Goal: Information Seeking & Learning: Learn about a topic

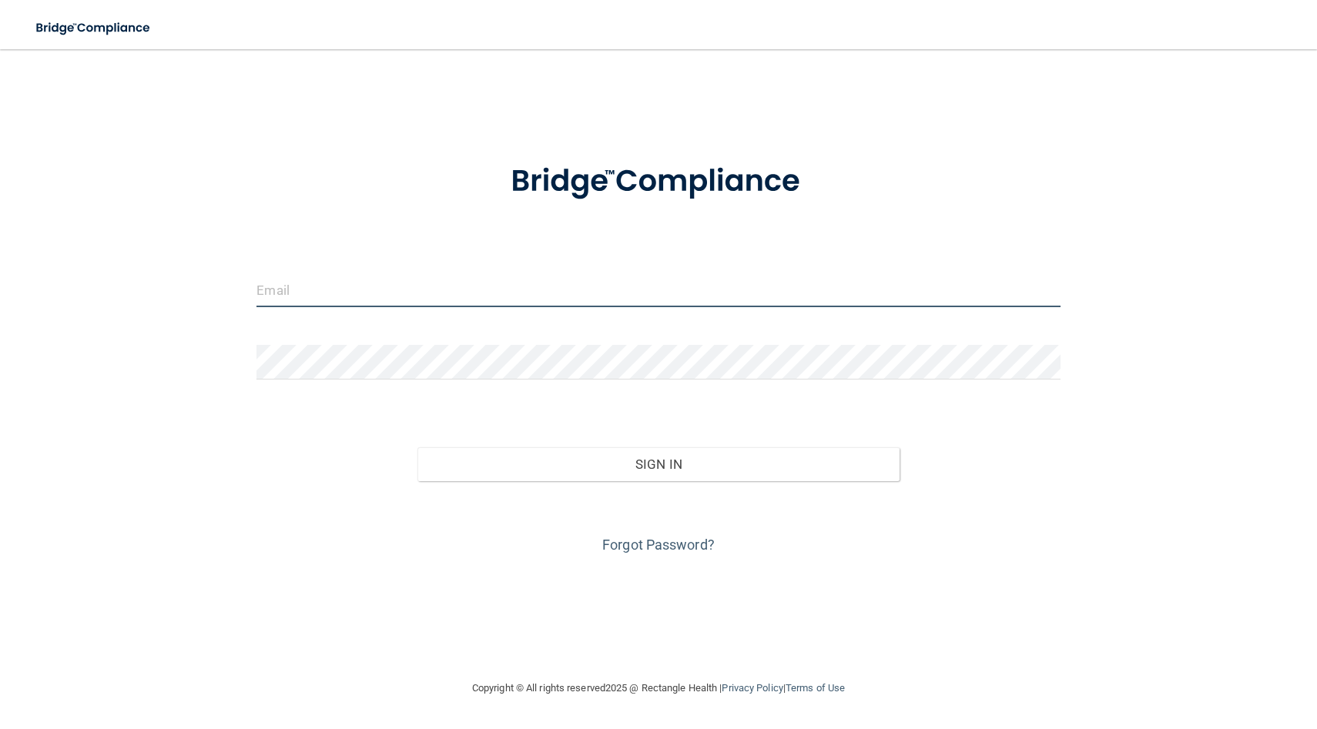
click at [353, 279] on input "email" at bounding box center [657, 290] width 803 height 35
type input "[EMAIL_ADDRESS][DOMAIN_NAME]"
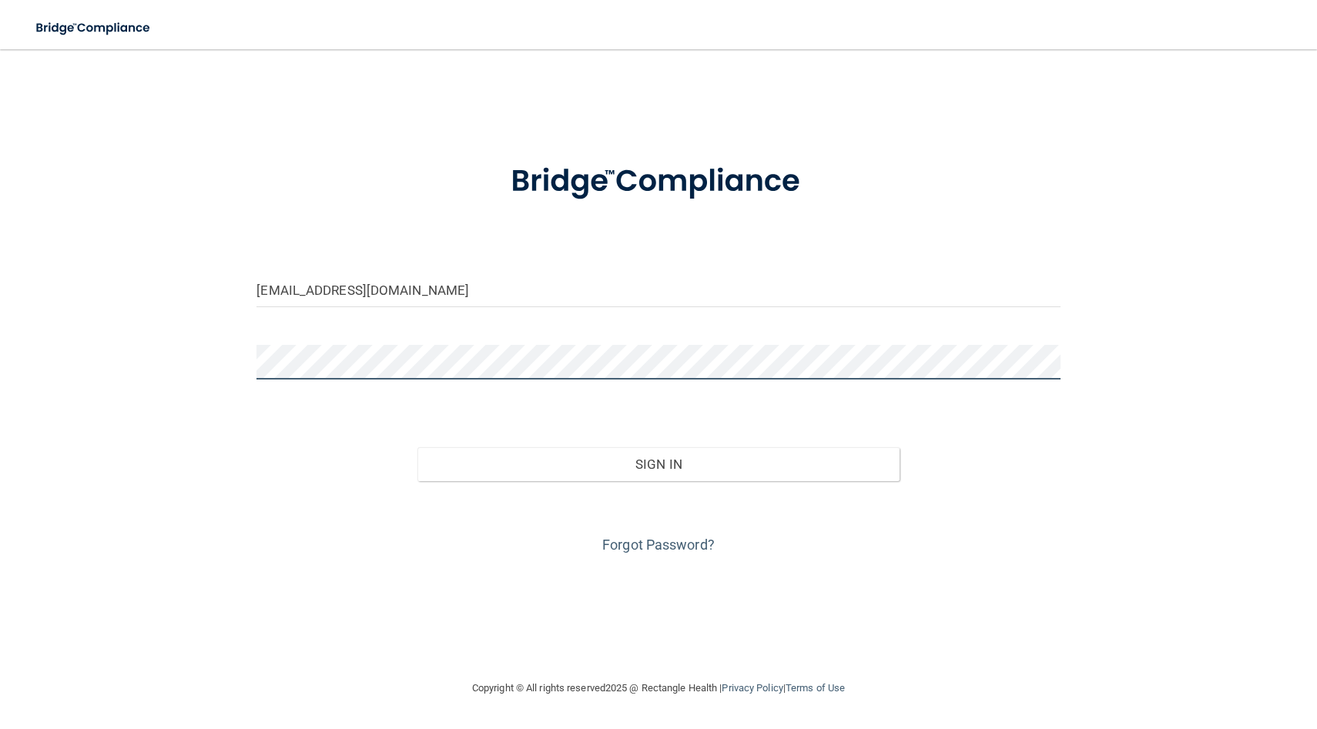
click at [417, 447] on button "Sign In" at bounding box center [658, 464] width 482 height 34
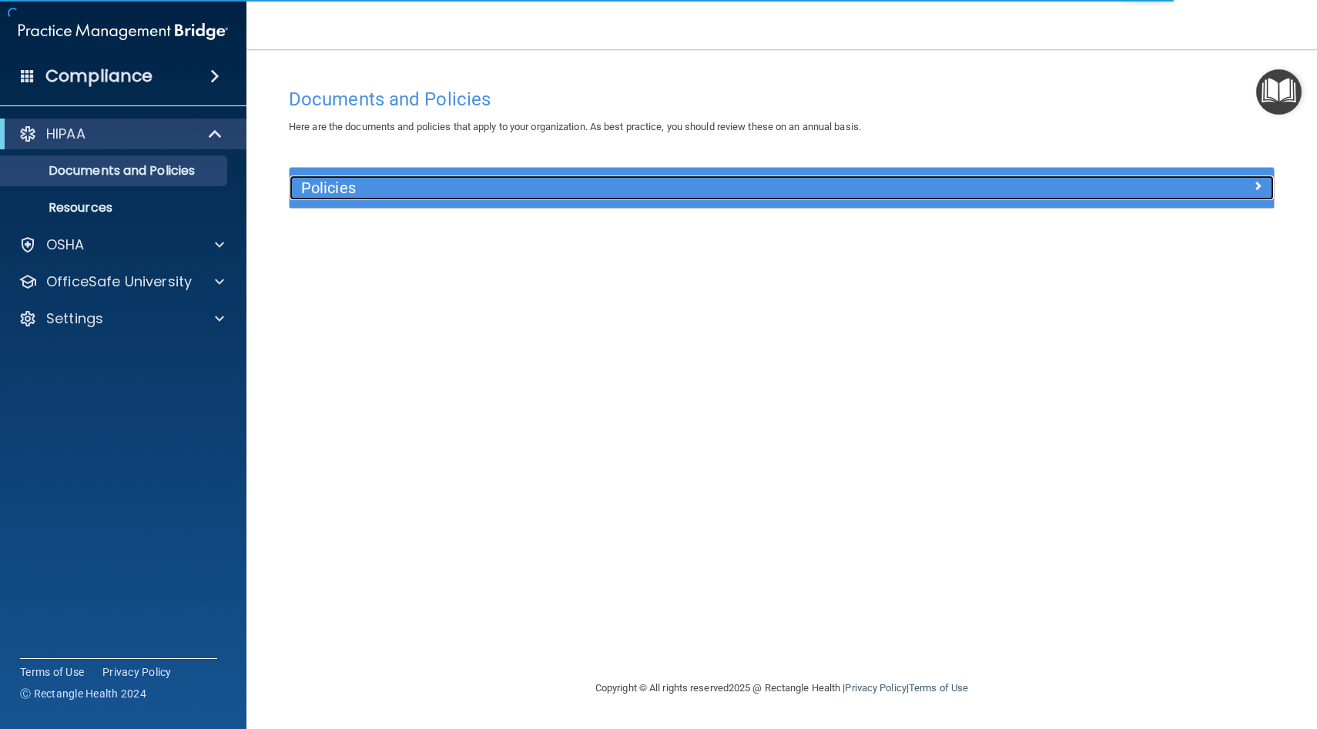
click at [635, 187] on h5 "Policies" at bounding box center [658, 187] width 715 height 17
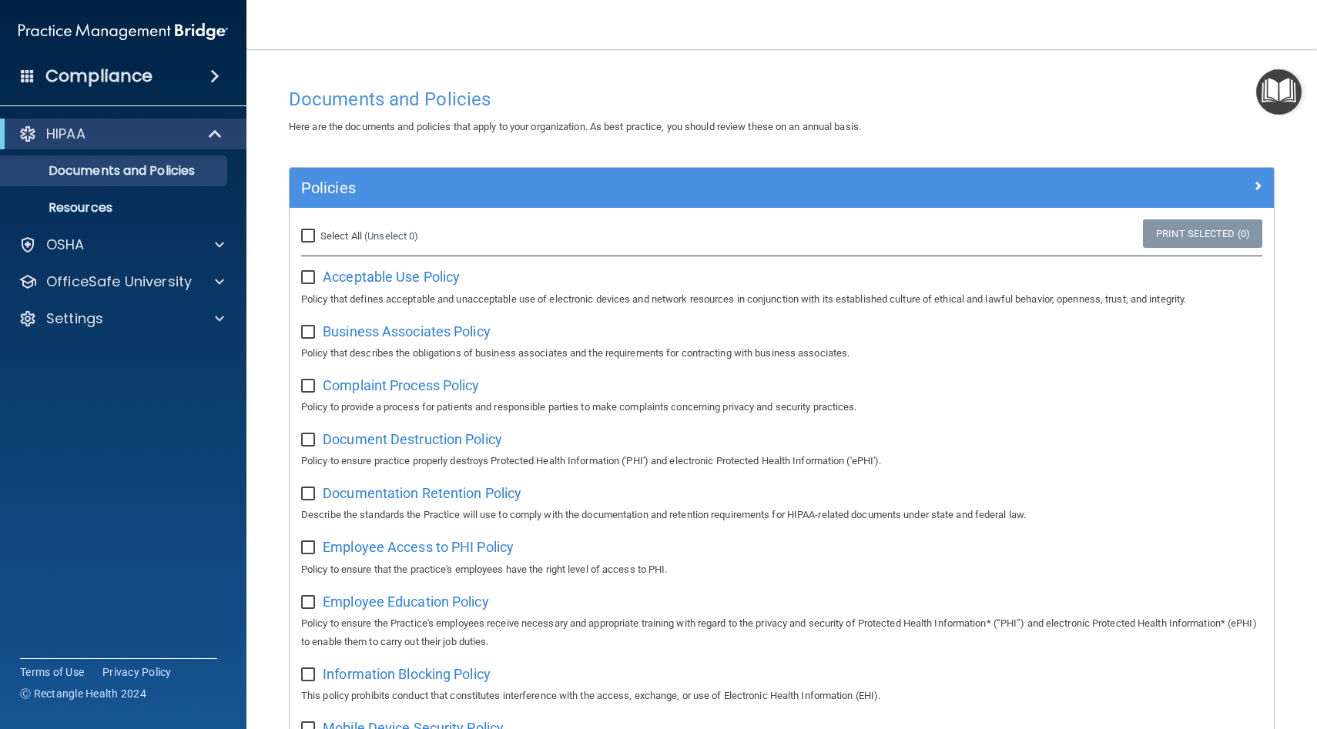
click at [310, 239] on input "Select All (Unselect 0) Unselect All" at bounding box center [310, 236] width 18 height 12
checkbox input "true"
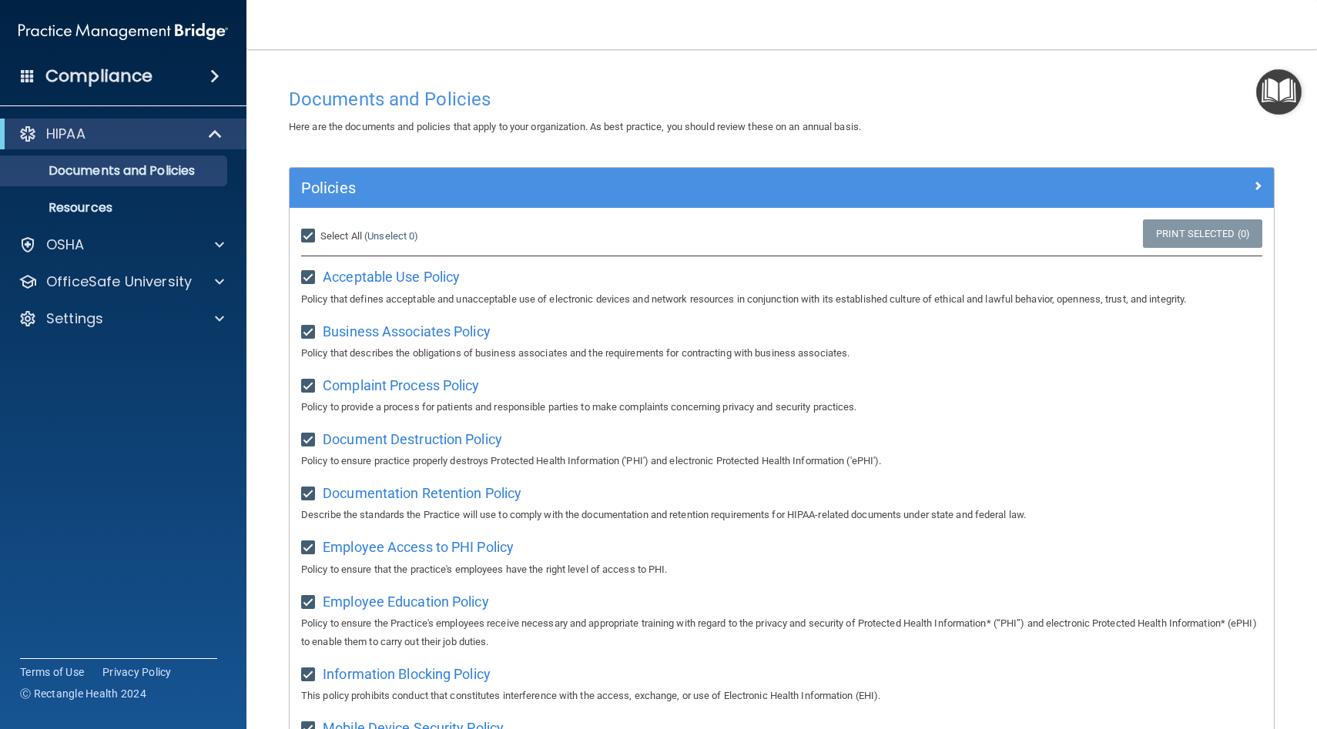
checkbox input "true"
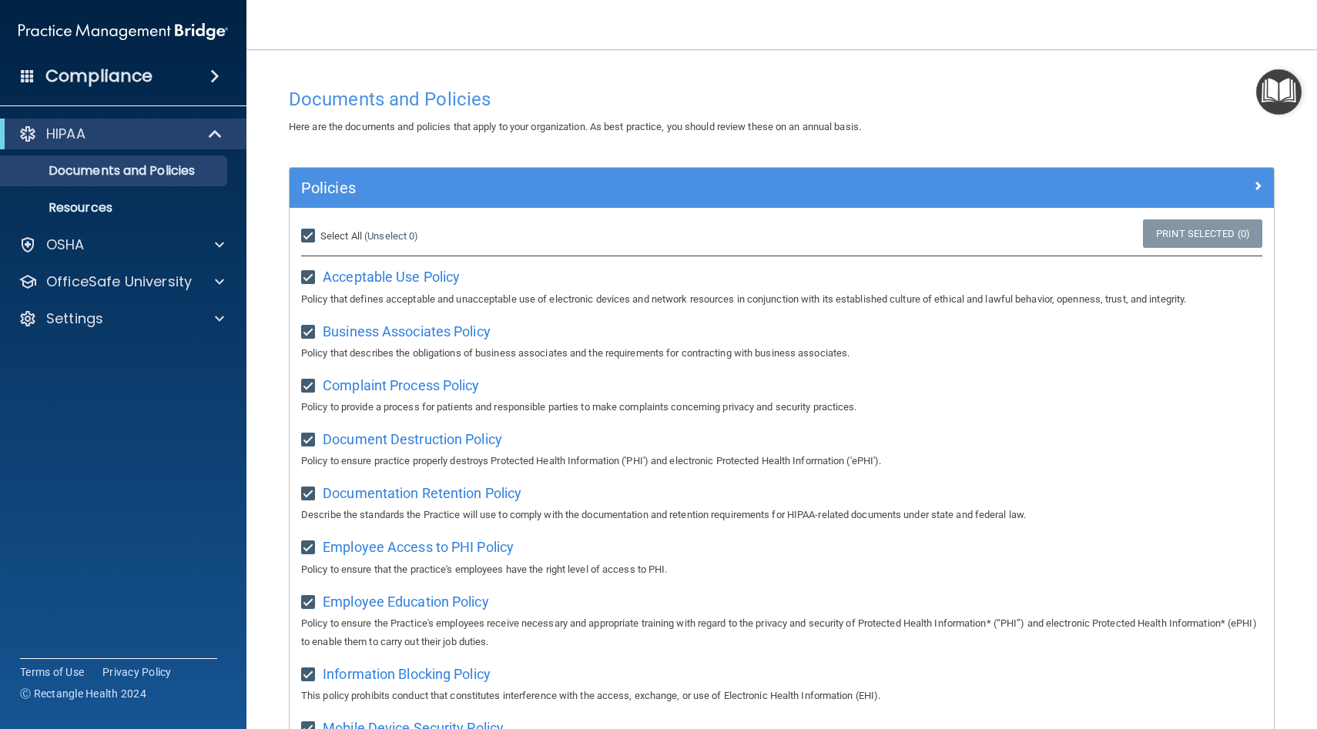
checkbox input "true"
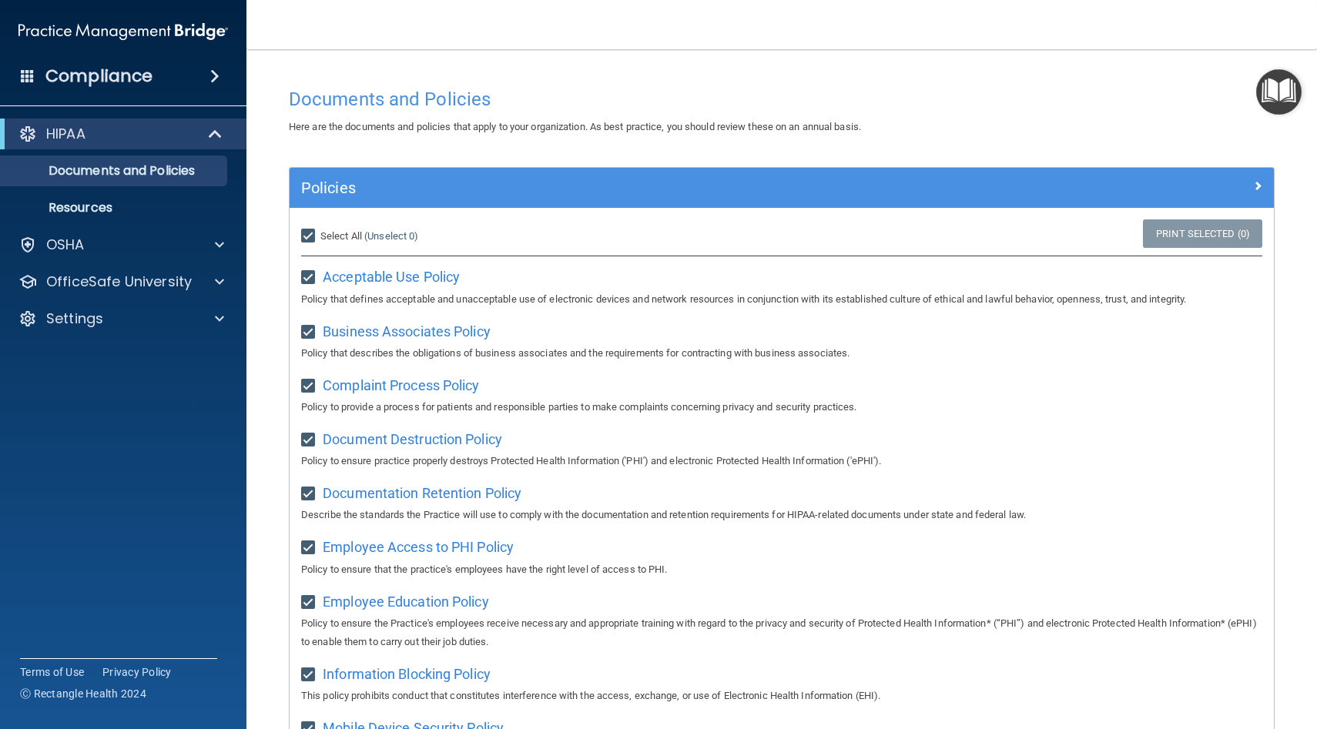
checkbox input "true"
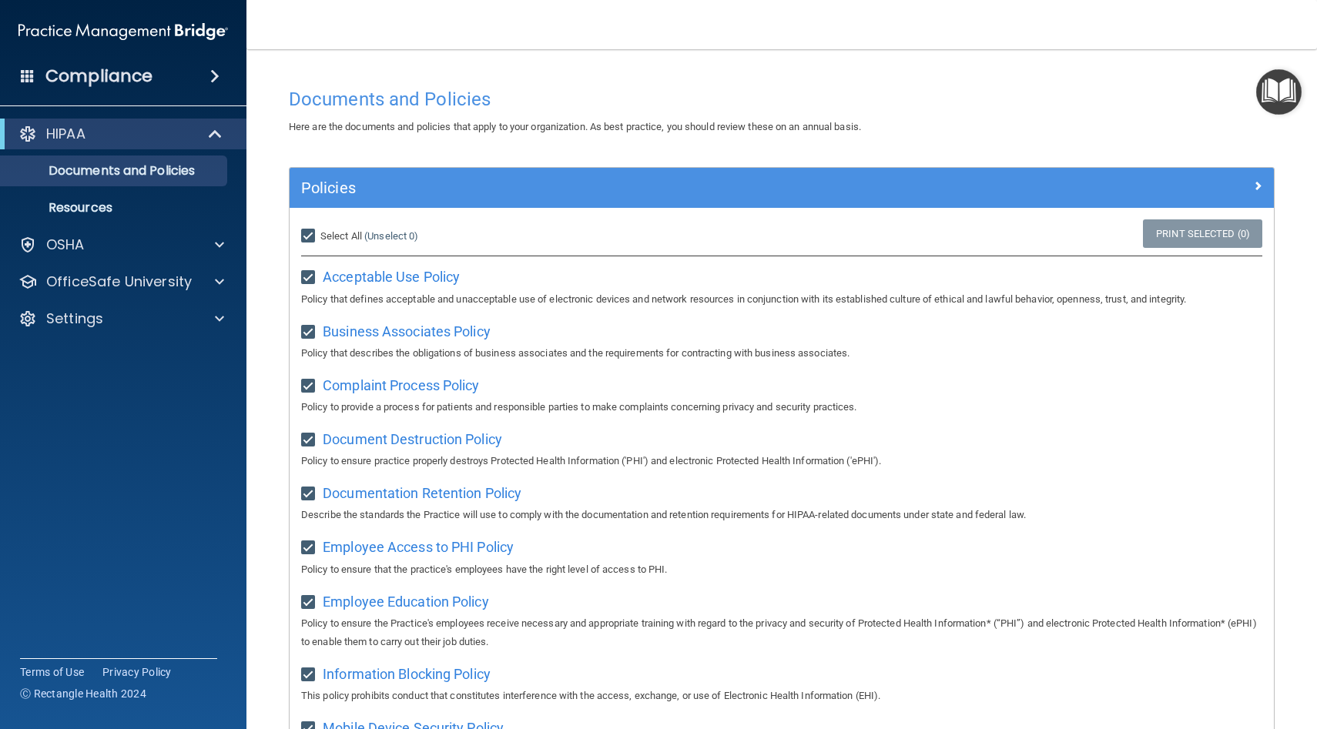
checkbox input "true"
click at [512, 222] on div "Select All (Unselect 21) Unselect All" at bounding box center [454, 236] width 328 height 34
click at [105, 151] on ul "Documents and Policies Report an Incident Business Associates Emergency Plannin…" at bounding box center [124, 186] width 279 height 74
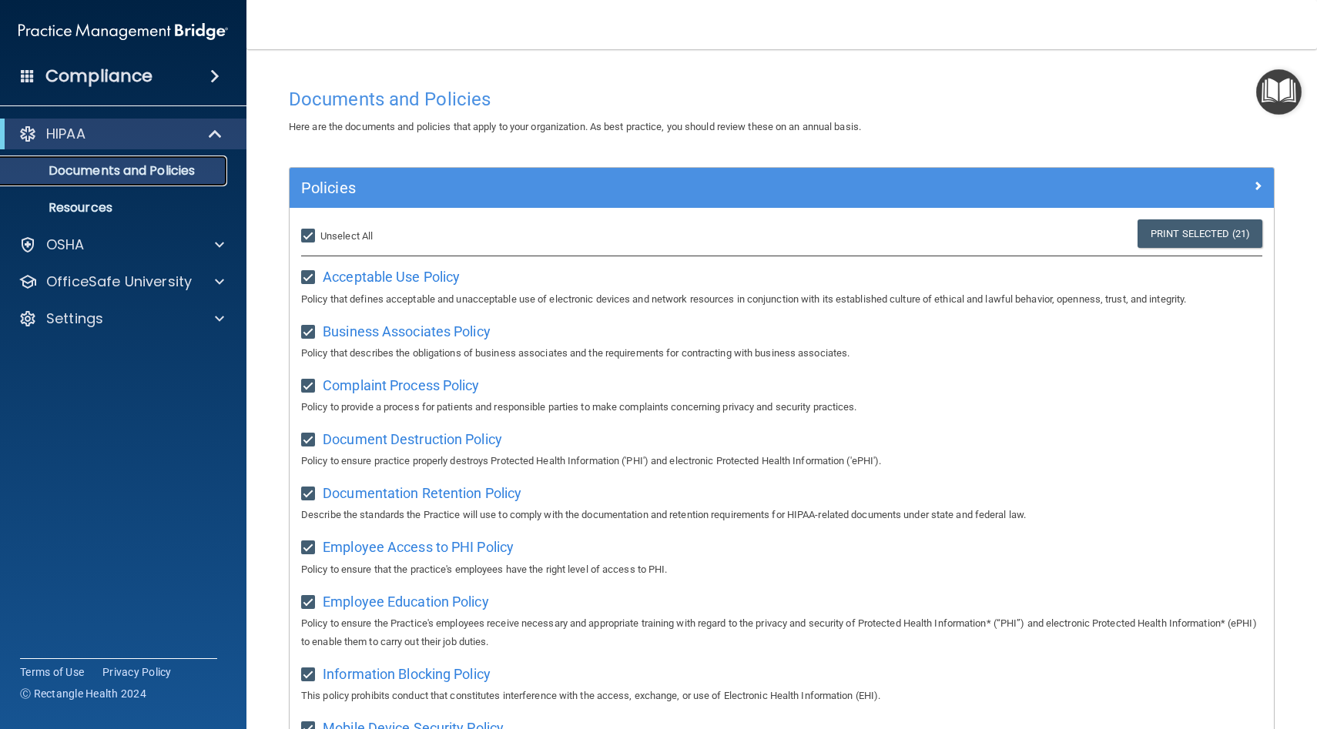
click at [98, 176] on p "Documents and Policies" at bounding box center [115, 170] width 210 height 15
click at [199, 133] on div at bounding box center [216, 134] width 38 height 18
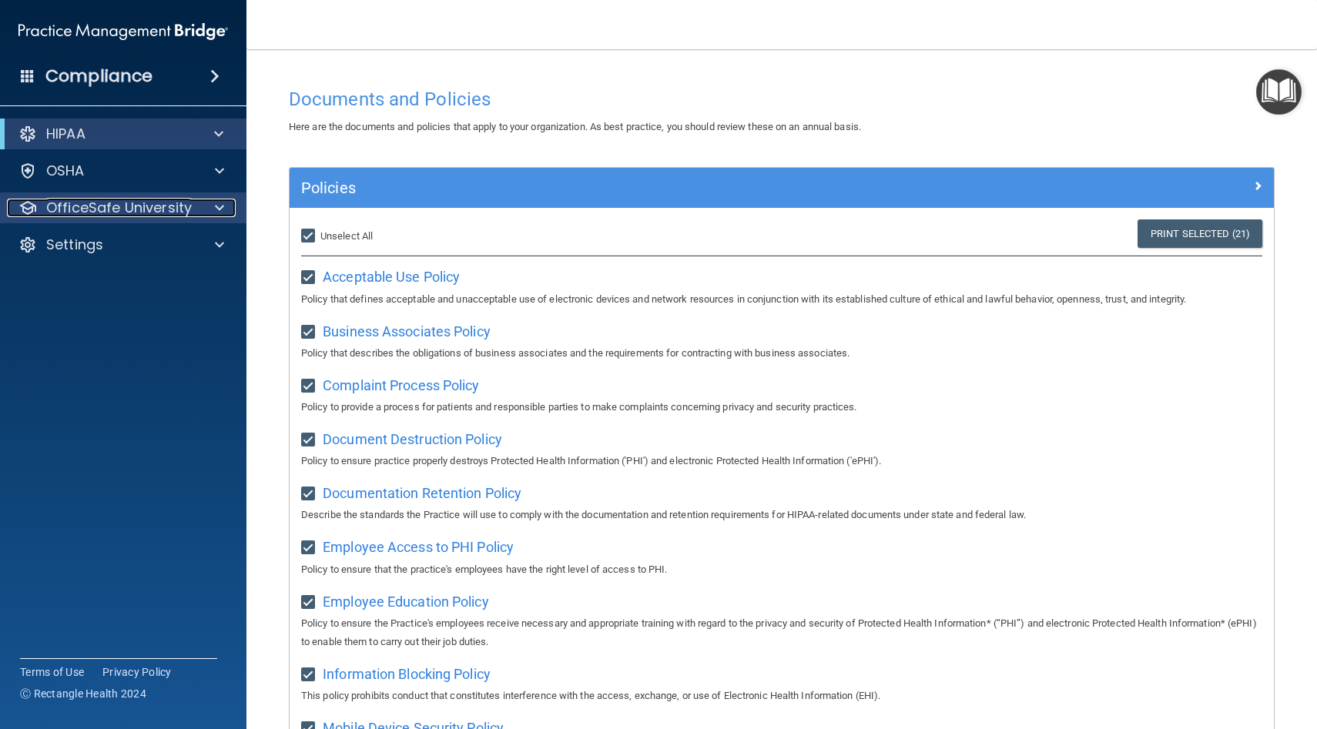
click at [201, 210] on div at bounding box center [217, 208] width 39 height 18
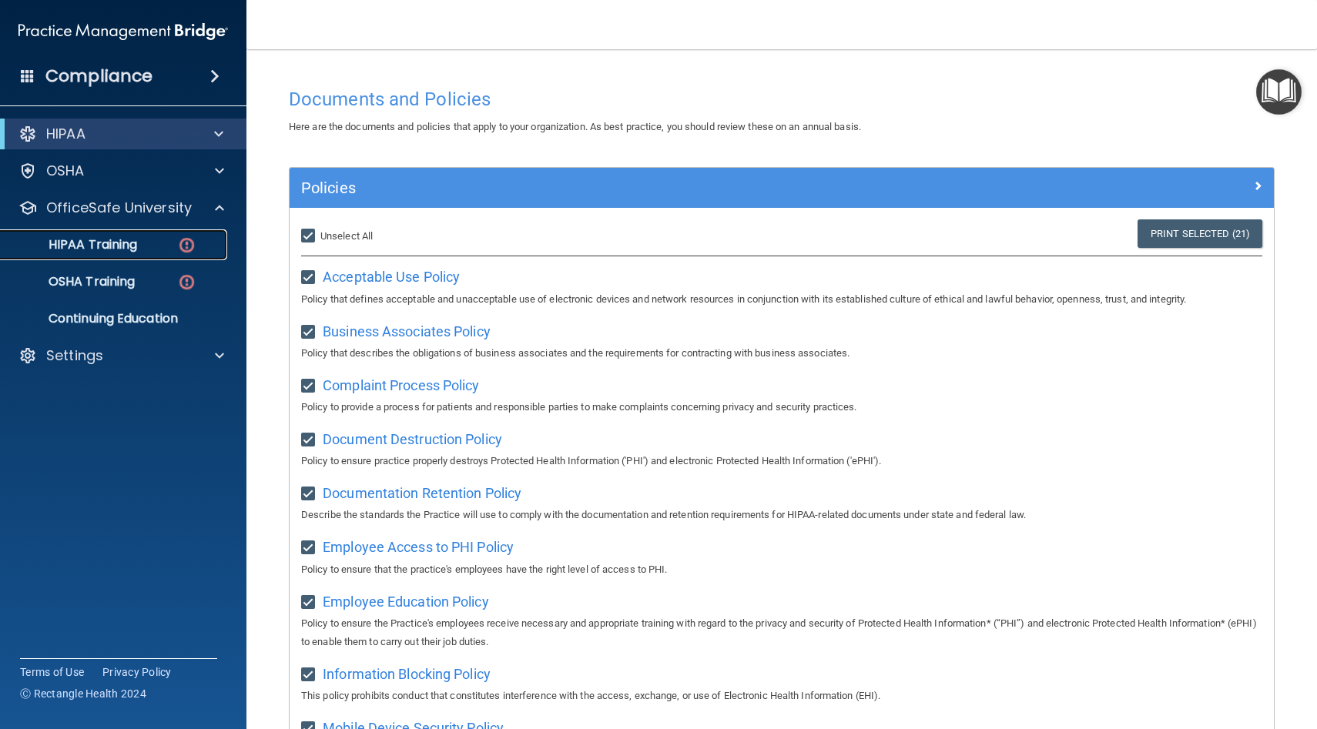
click at [176, 235] on link "HIPAA Training" at bounding box center [106, 244] width 243 height 31
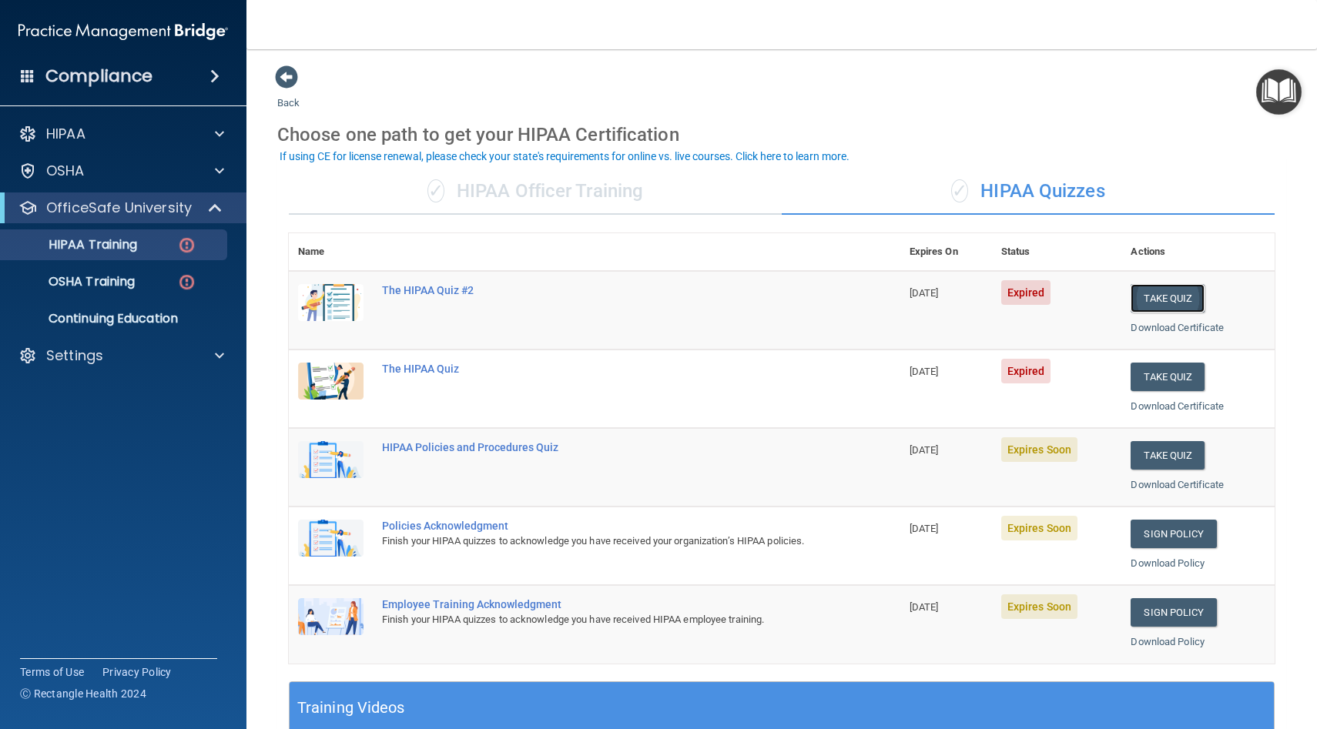
click at [1154, 297] on button "Take Quiz" at bounding box center [1168, 298] width 74 height 28
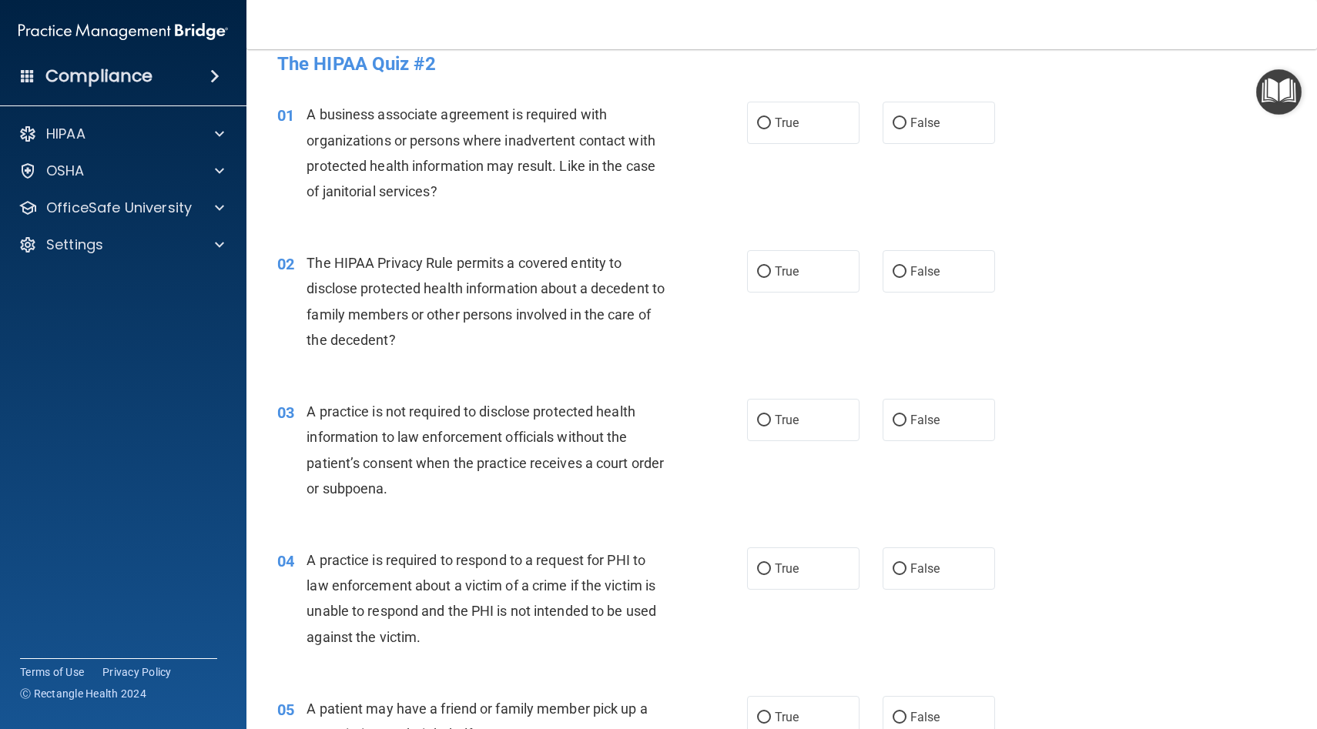
scroll to position [19, 0]
click at [923, 128] on span "False" at bounding box center [925, 123] width 30 height 15
click at [906, 128] on input "False" at bounding box center [900, 125] width 14 height 12
radio input "true"
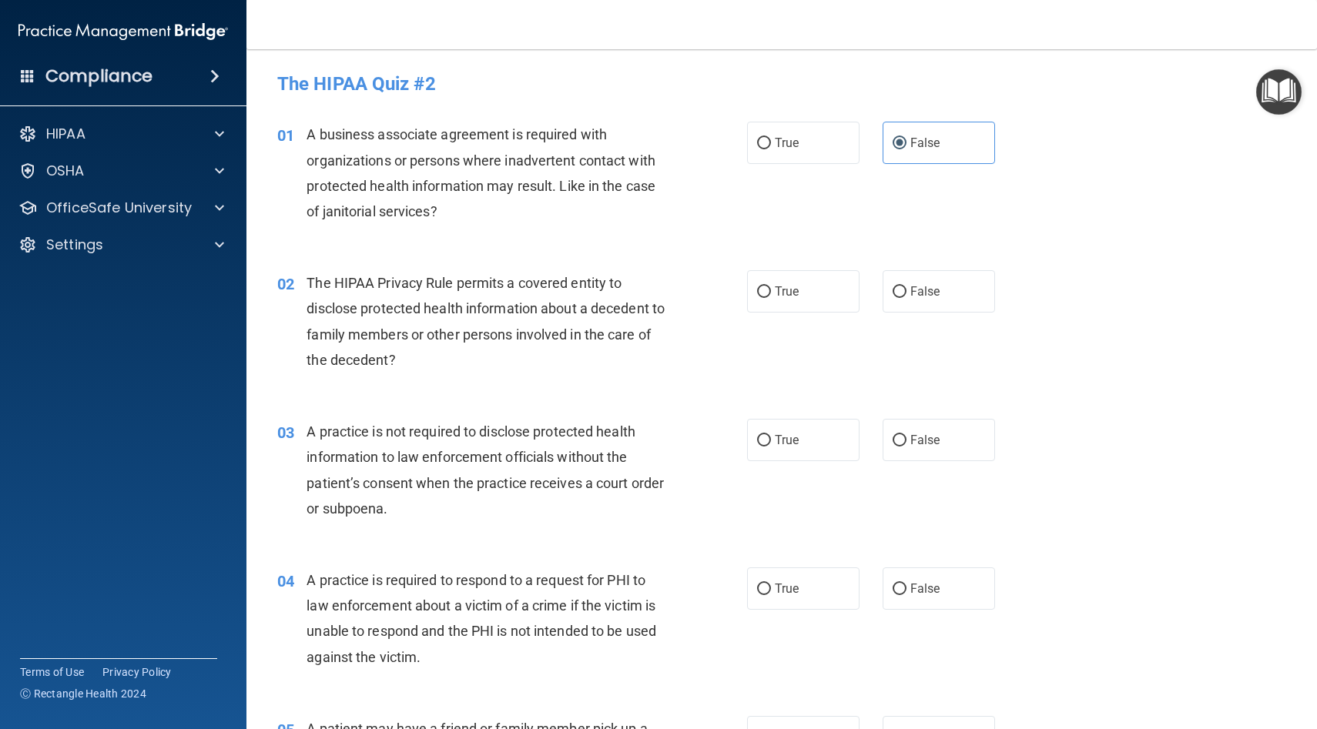
scroll to position [5, 0]
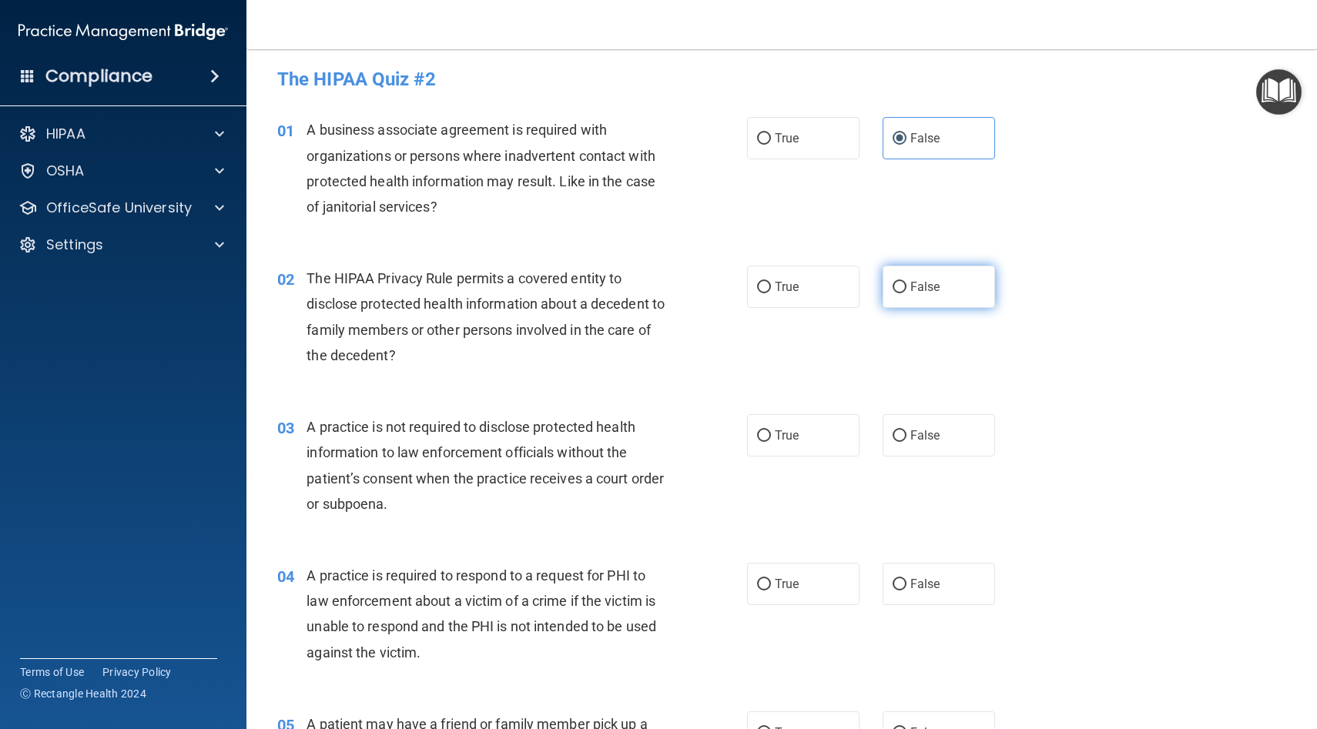
click at [899, 293] on input "False" at bounding box center [900, 288] width 14 height 12
radio input "true"
click at [722, 326] on div "02 The HIPAA Privacy Rule permits a covered entity to disclose protected health…" at bounding box center [512, 321] width 516 height 110
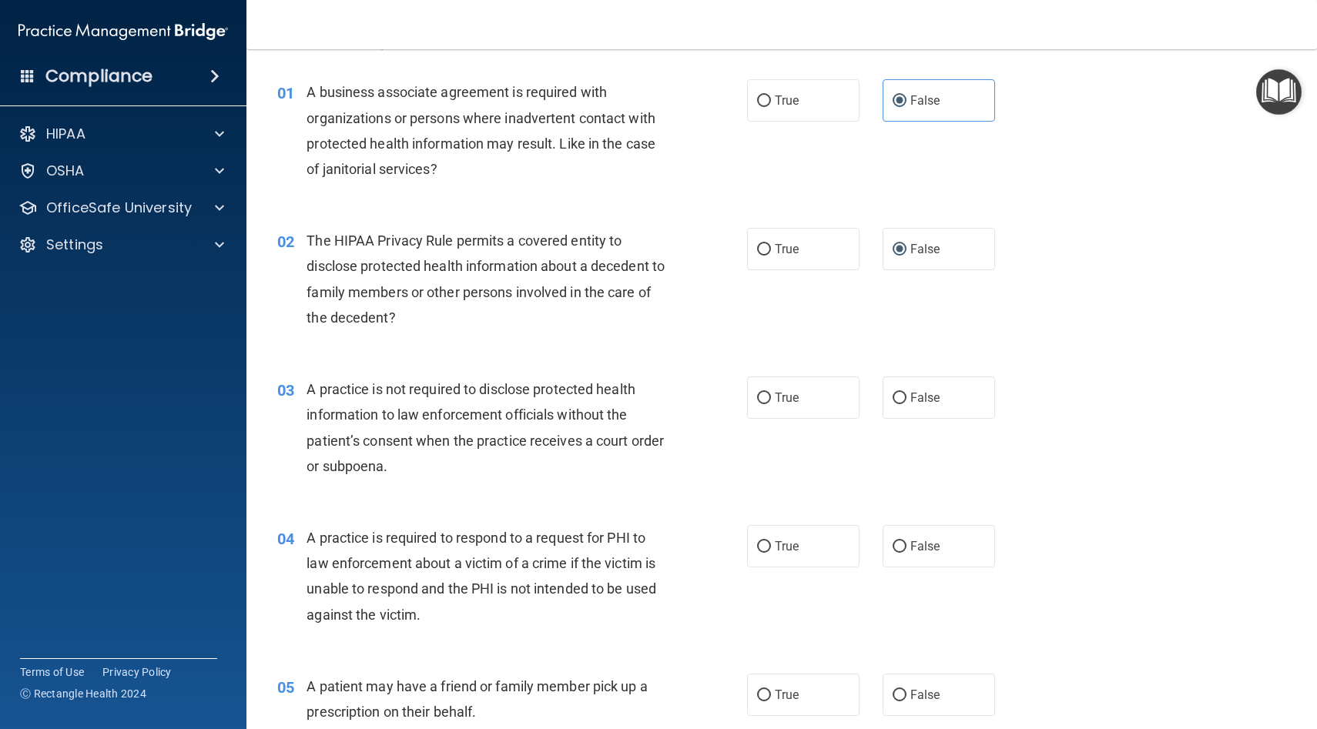
scroll to position [44, 0]
click at [928, 393] on span "False" at bounding box center [925, 396] width 30 height 15
click at [906, 393] on input "False" at bounding box center [900, 397] width 14 height 12
radio input "true"
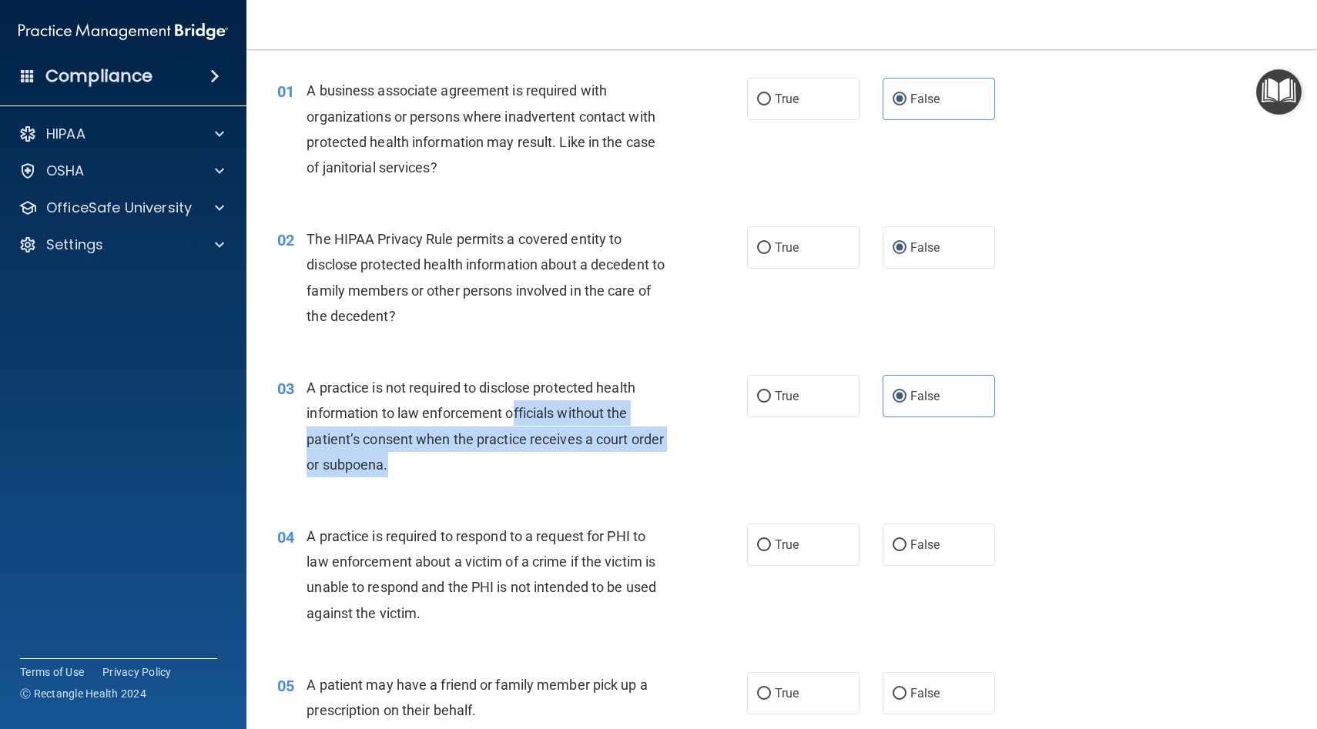
drag, startPoint x: 525, startPoint y: 454, endPoint x: 514, endPoint y: 407, distance: 48.2
click at [514, 407] on div "A practice is not required to disclose protected health information to law enfo…" at bounding box center [492, 426] width 370 height 102
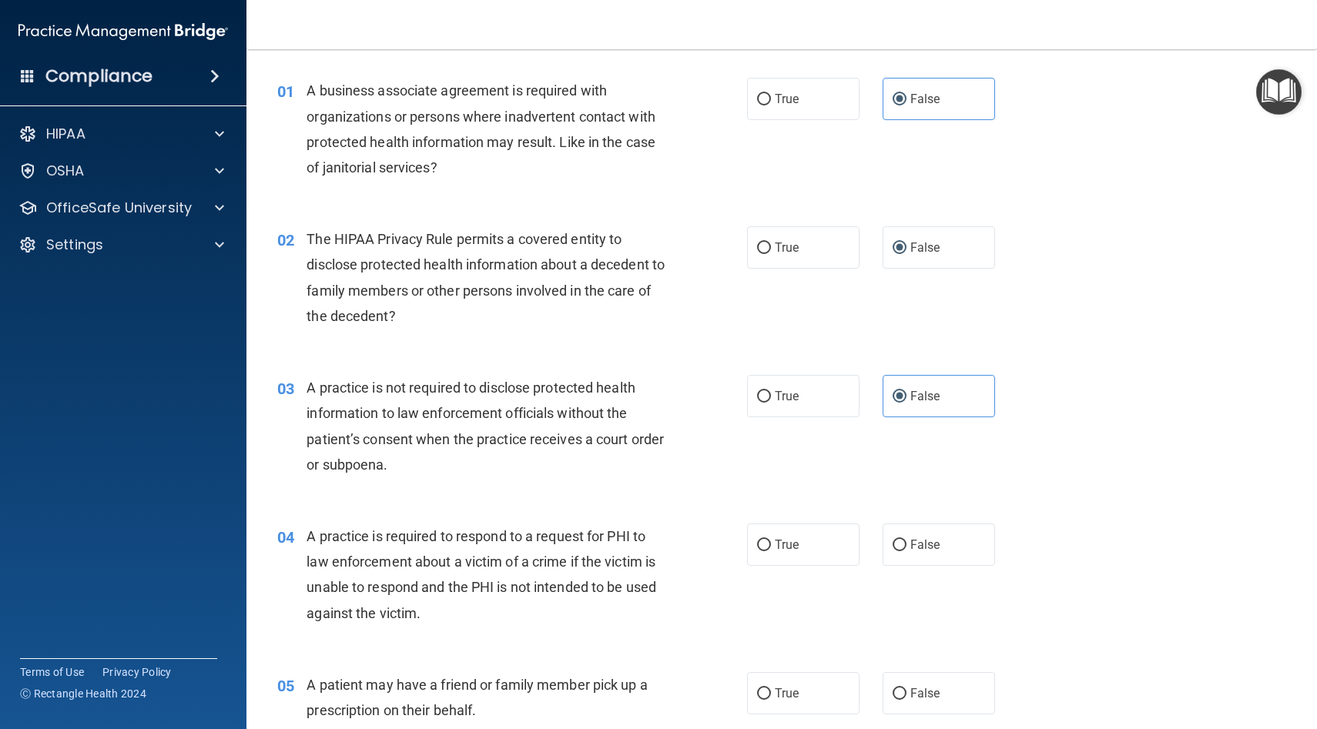
click at [518, 367] on div "03 A practice is not required to disclose protected health information to law e…" at bounding box center [782, 430] width 1032 height 149
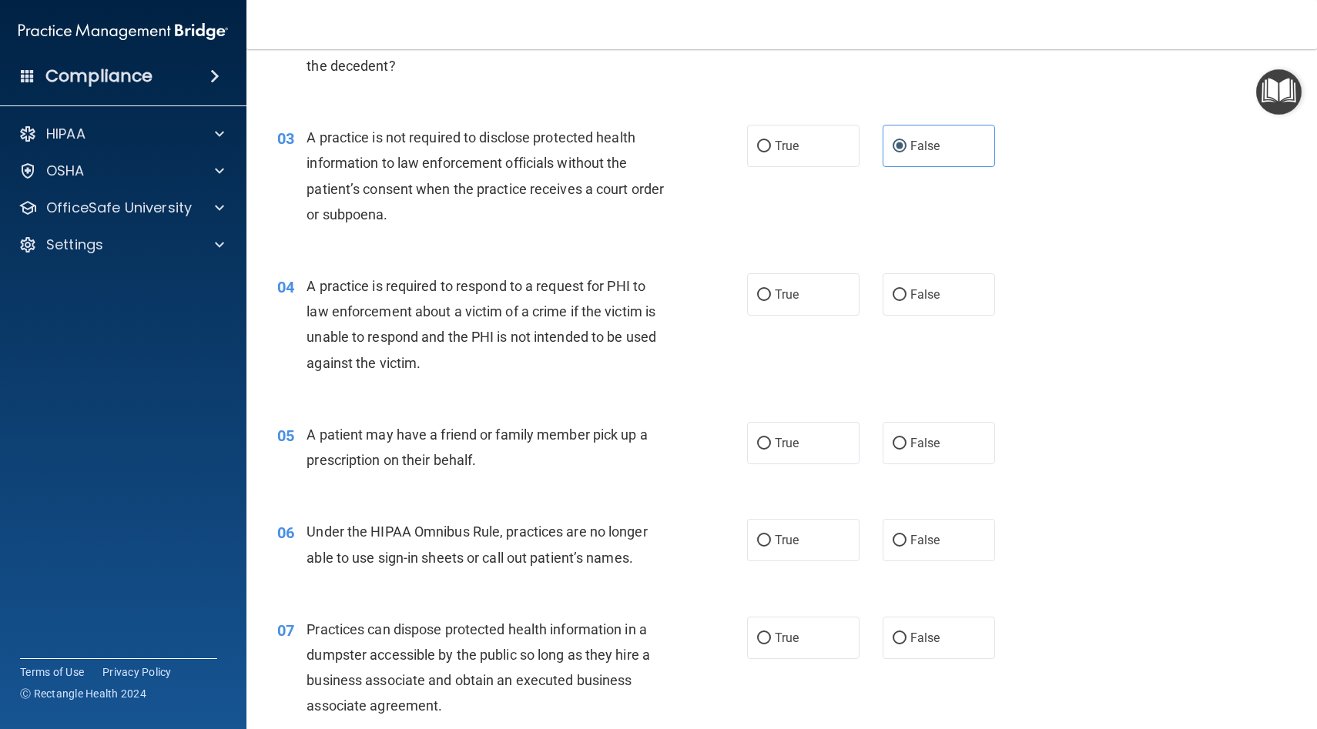
scroll to position [290, 0]
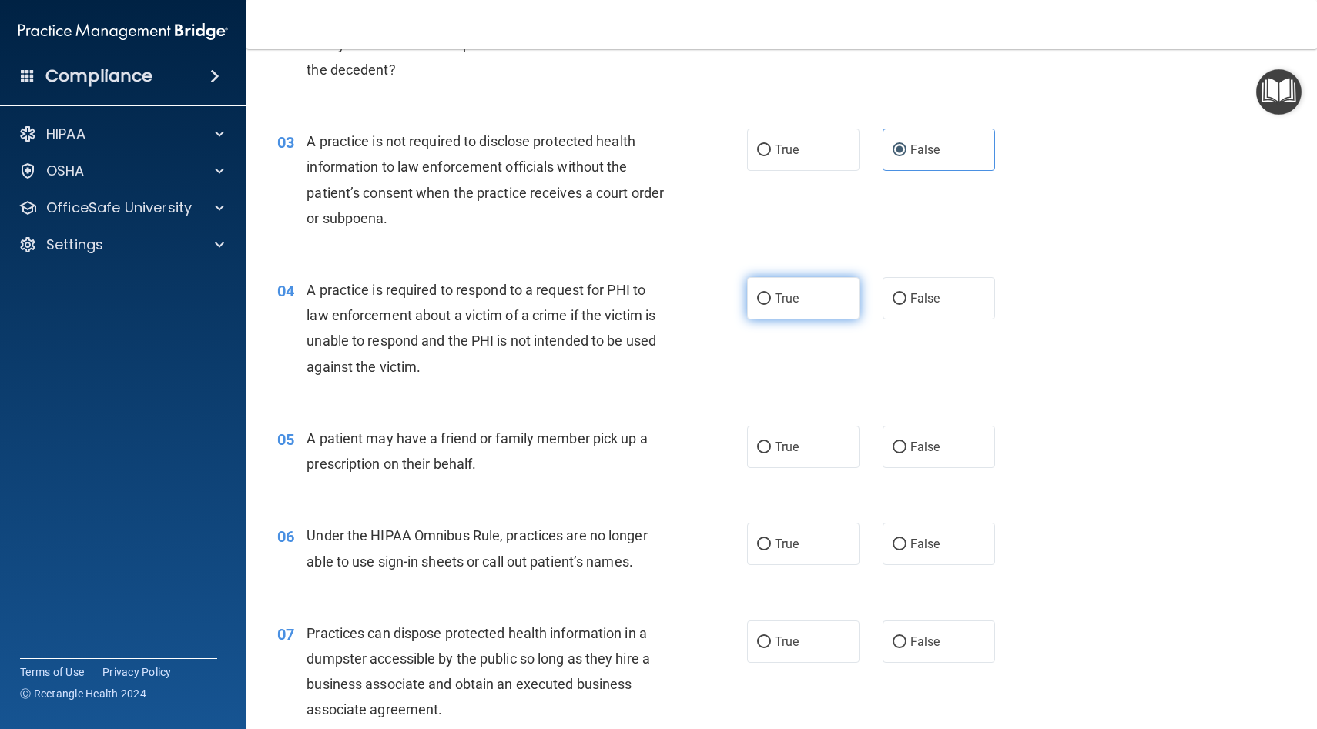
click at [777, 303] on span "True" at bounding box center [787, 298] width 24 height 15
click at [771, 303] on input "True" at bounding box center [764, 299] width 14 height 12
radio input "true"
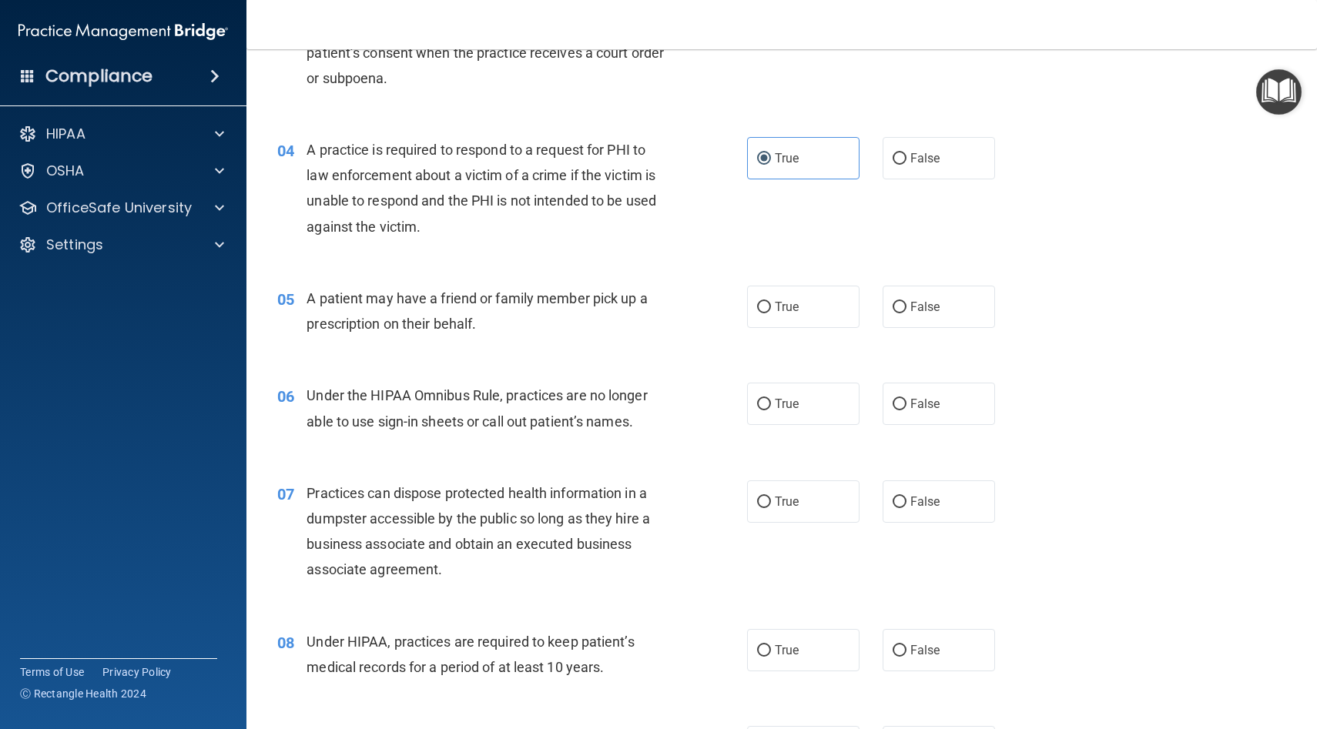
scroll to position [434, 0]
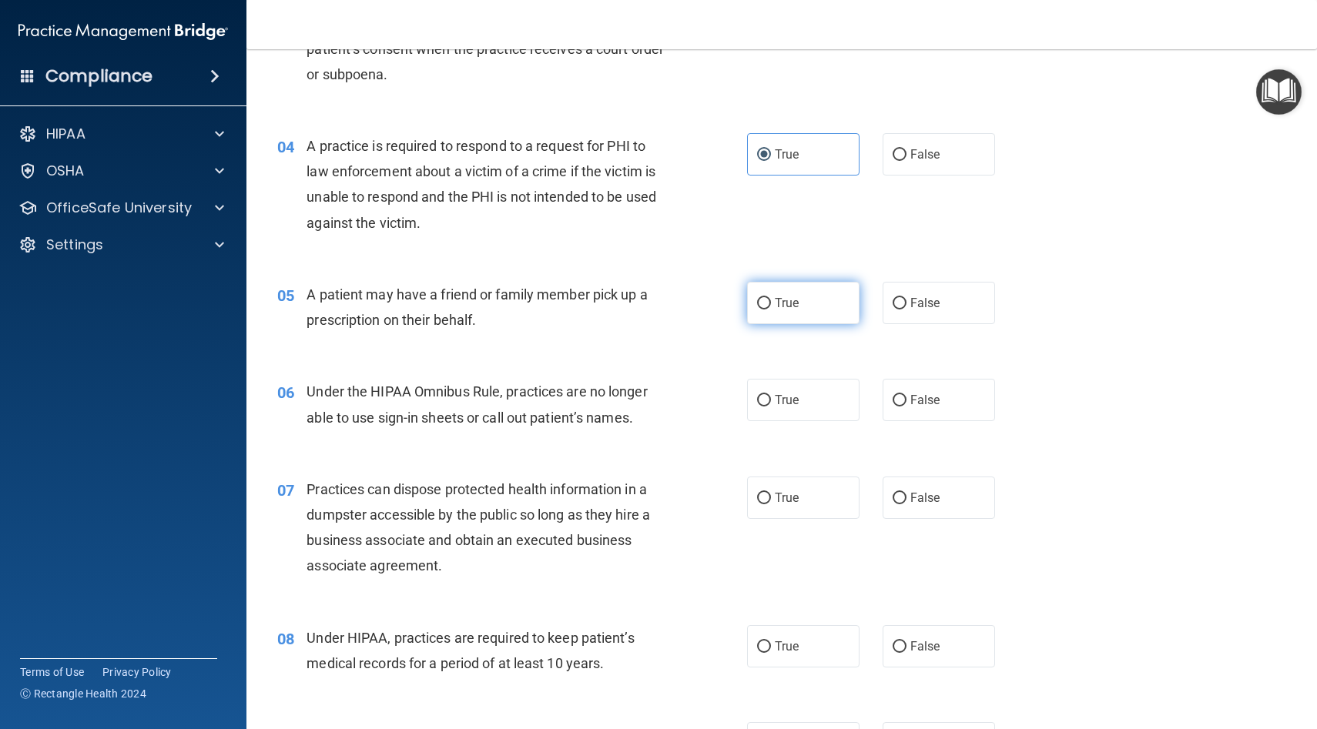
click at [791, 303] on span "True" at bounding box center [787, 303] width 24 height 15
click at [771, 303] on input "True" at bounding box center [764, 304] width 14 height 12
radio input "true"
click at [604, 353] on div "05 A patient may have a friend or family member pick up a prescription on their…" at bounding box center [782, 311] width 1032 height 97
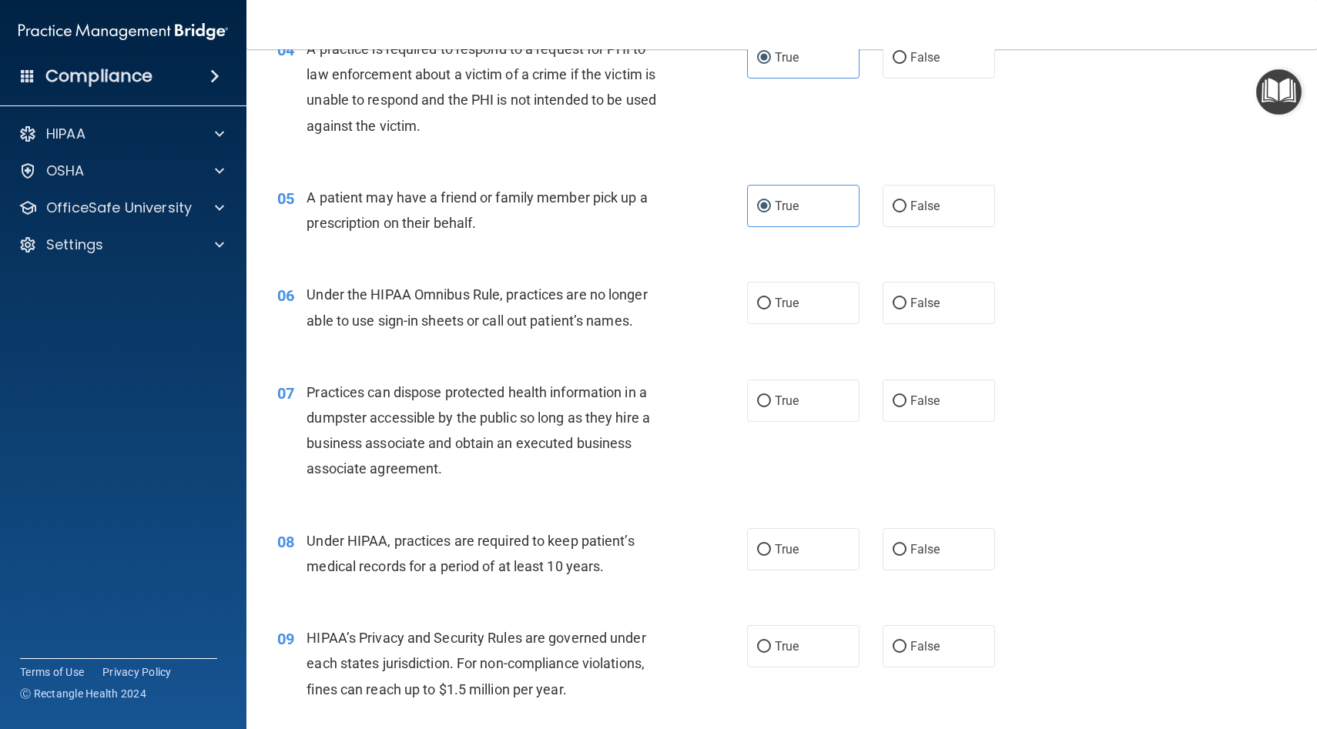
scroll to position [532, 0]
click at [789, 313] on label "True" at bounding box center [803, 302] width 112 height 42
click at [771, 309] on input "True" at bounding box center [764, 303] width 14 height 12
radio input "true"
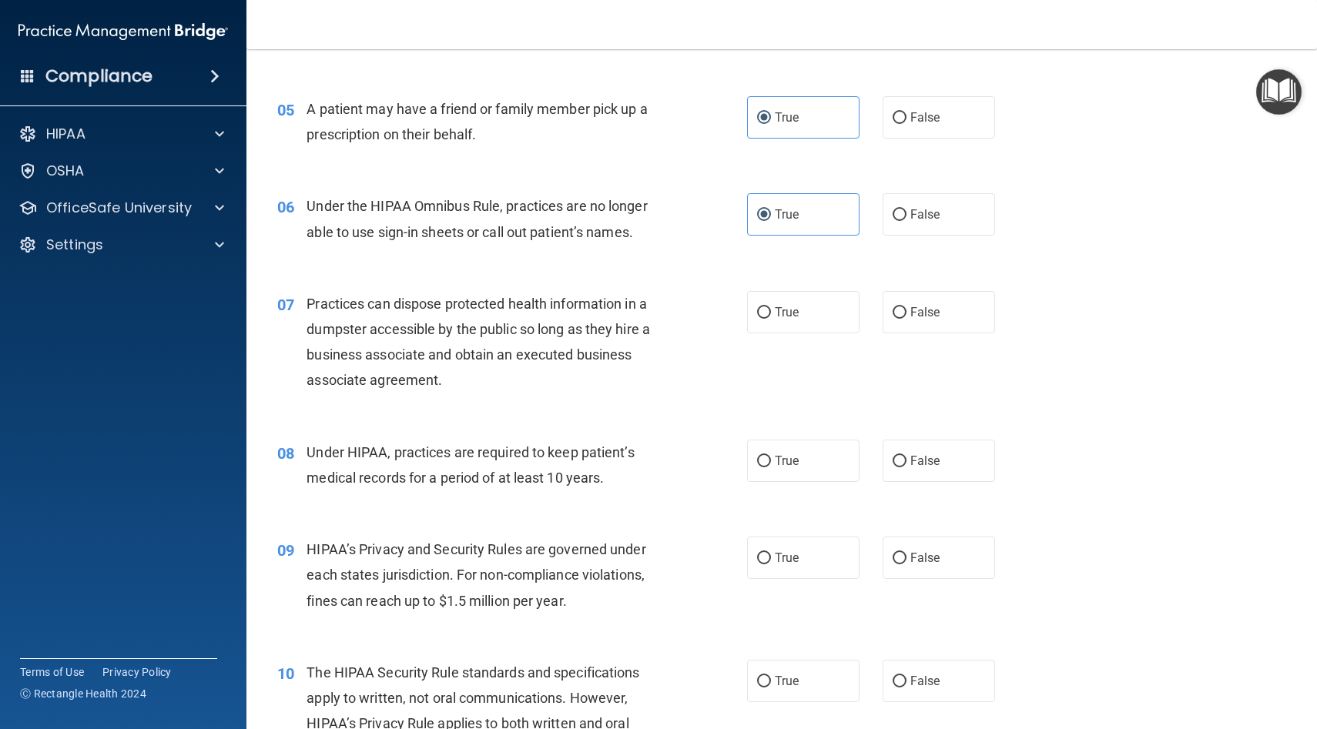
scroll to position [621, 0]
click at [585, 370] on div "Practices can dispose protected health information in a dumpster accessible by …" at bounding box center [492, 341] width 370 height 102
click at [920, 315] on span "False" at bounding box center [925, 310] width 30 height 15
click at [906, 315] on input "False" at bounding box center [900, 312] width 14 height 12
radio input "true"
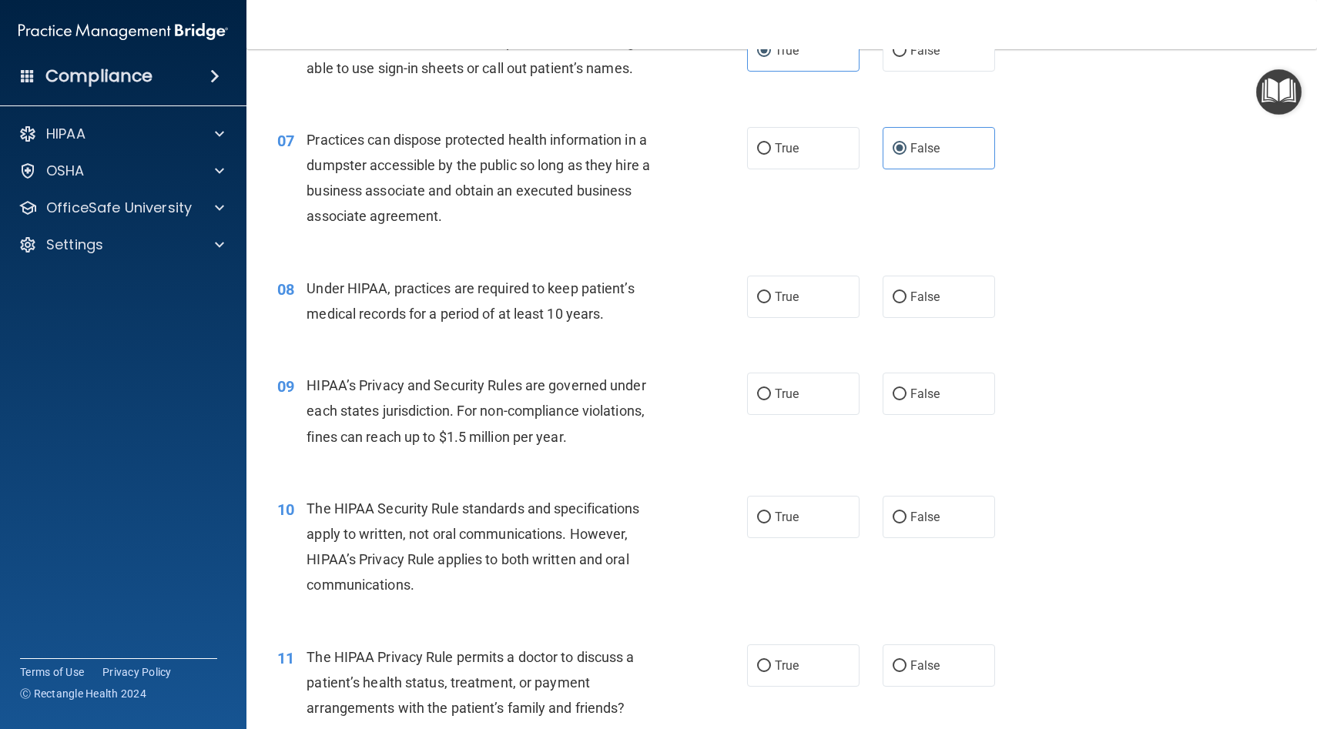
scroll to position [790, 0]
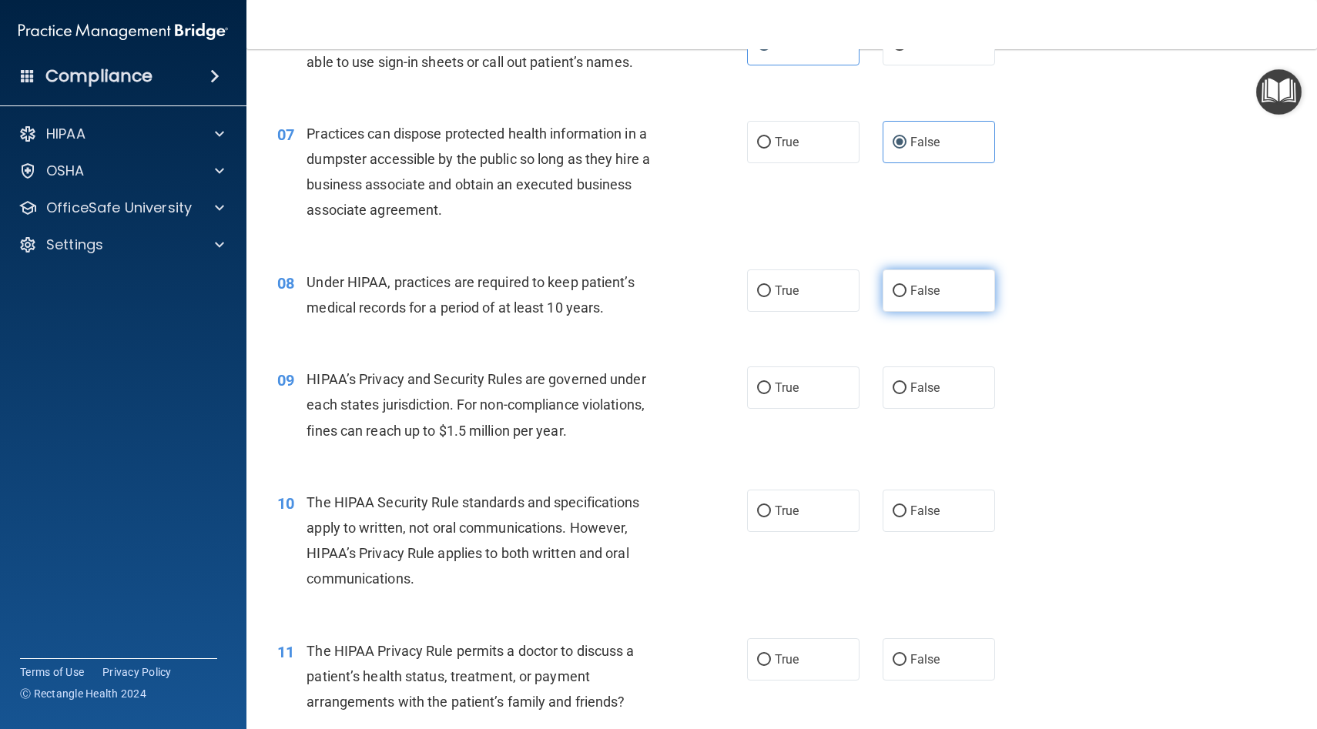
click at [938, 301] on label "False" at bounding box center [939, 291] width 112 height 42
click at [906, 297] on input "False" at bounding box center [900, 292] width 14 height 12
radio input "true"
click at [670, 317] on div "Under HIPAA, practices are required to keep patient’s medical records for a per…" at bounding box center [492, 295] width 370 height 51
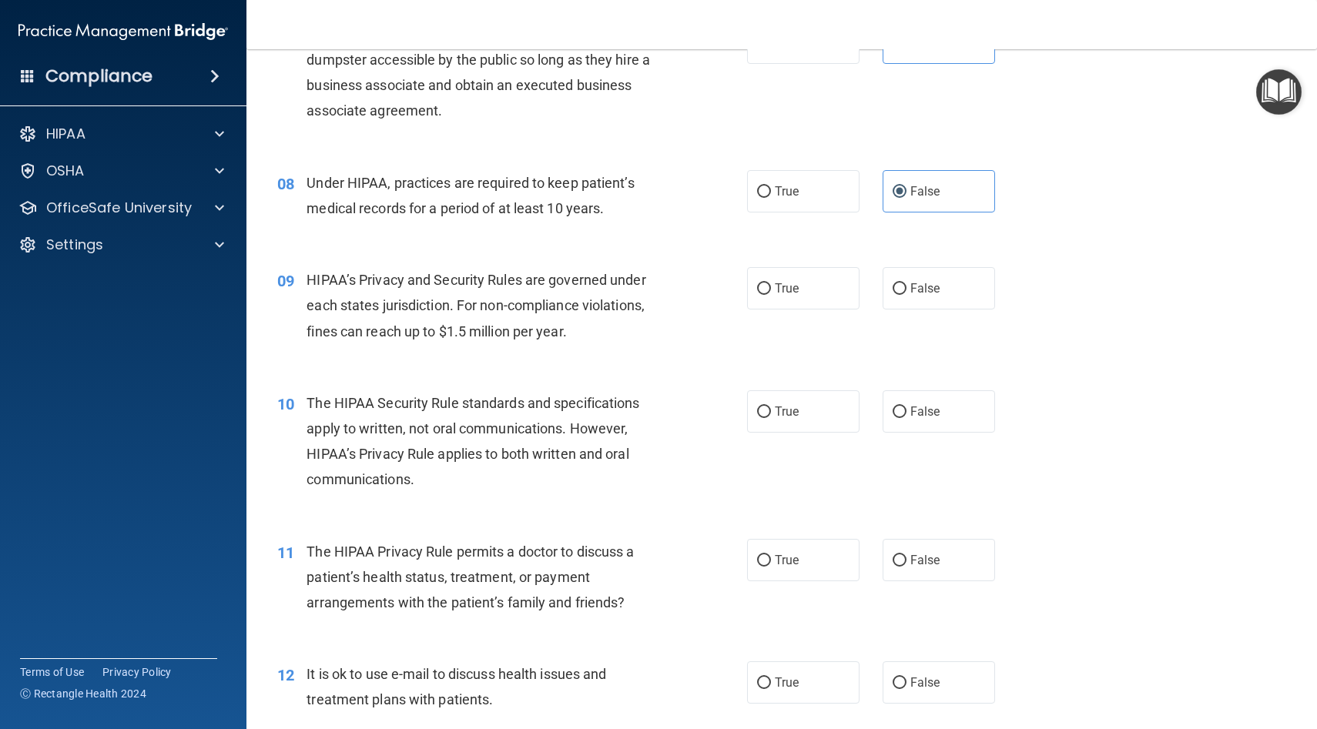
scroll to position [896, 0]
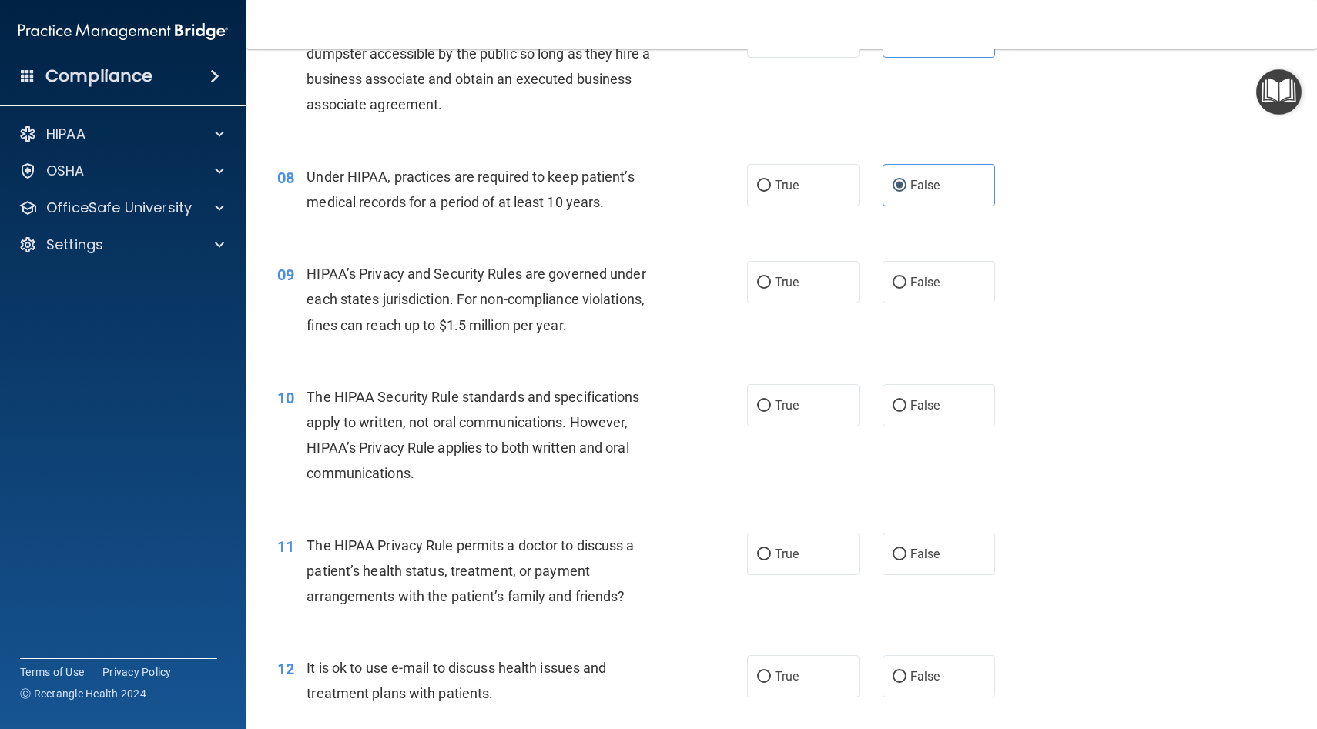
click at [670, 317] on div "HIPAA’s Privacy and Security Rules are governed under each states jurisdiction.…" at bounding box center [492, 299] width 370 height 77
click at [775, 280] on span "True" at bounding box center [787, 282] width 24 height 15
click at [771, 280] on input "True" at bounding box center [764, 283] width 14 height 12
radio input "true"
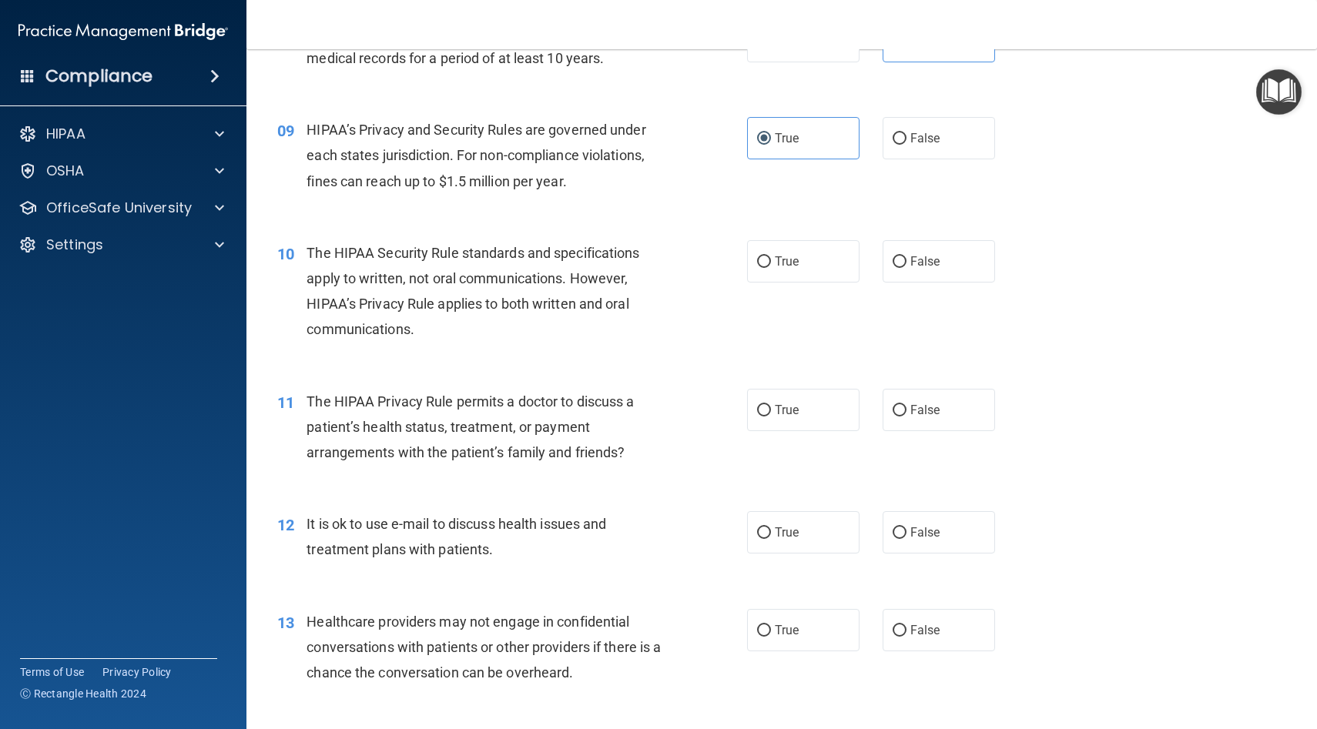
scroll to position [1048, 0]
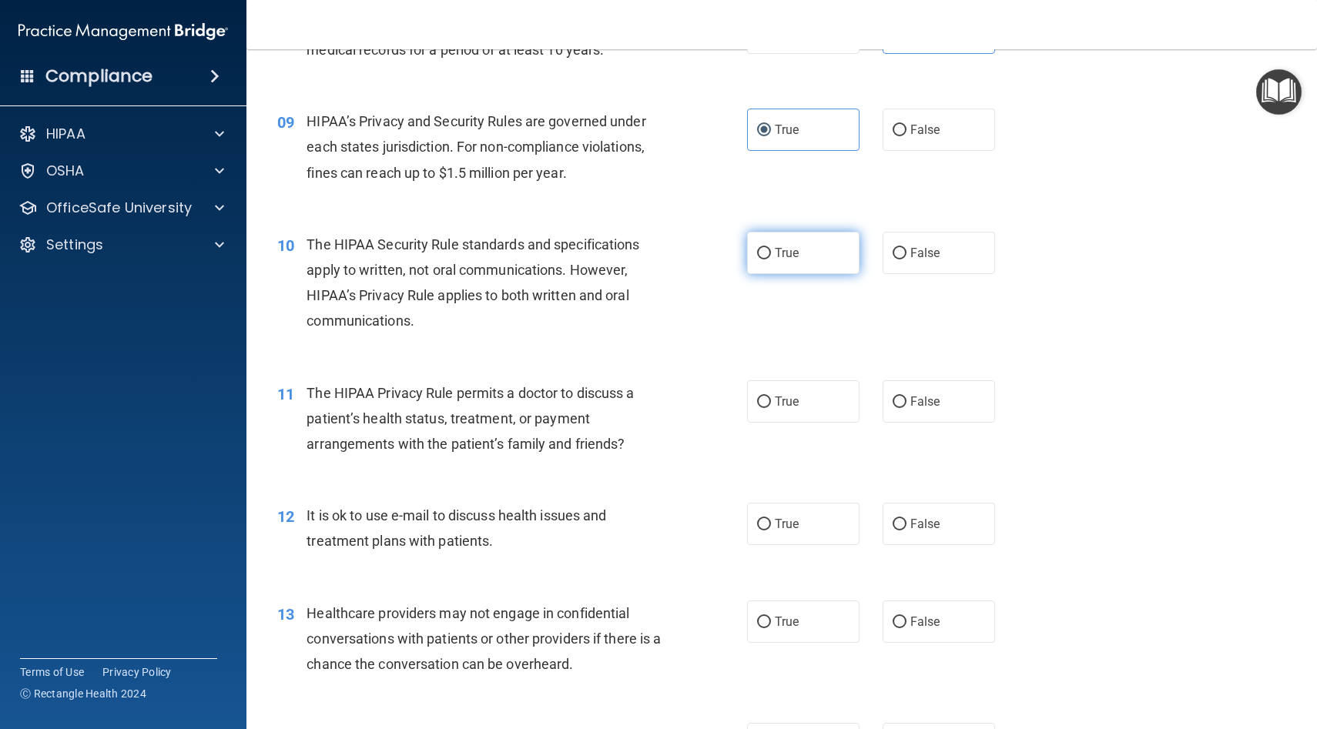
click at [760, 264] on label "True" at bounding box center [803, 253] width 112 height 42
click at [760, 260] on input "True" at bounding box center [764, 254] width 14 height 12
radio input "true"
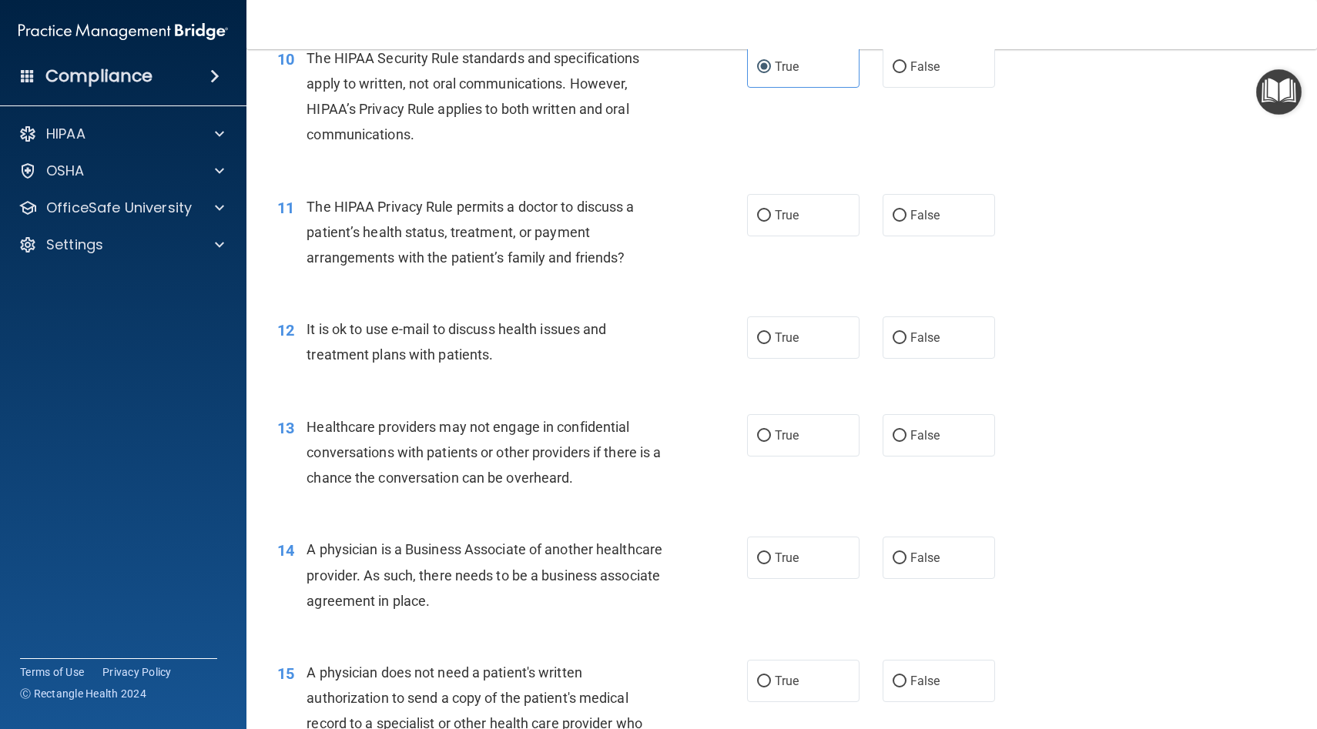
scroll to position [1235, 0]
